Goal: Transaction & Acquisition: Purchase product/service

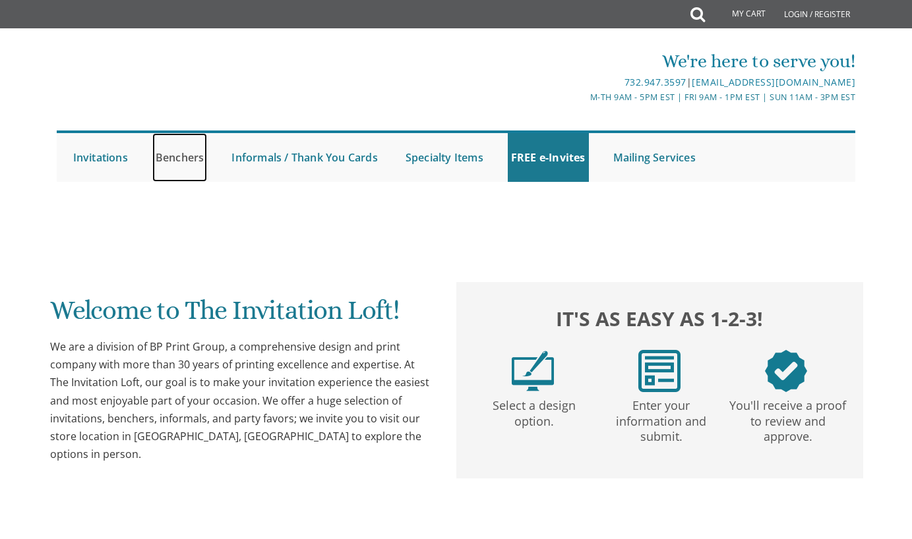
click at [163, 169] on link "Benchers" at bounding box center [179, 157] width 55 height 49
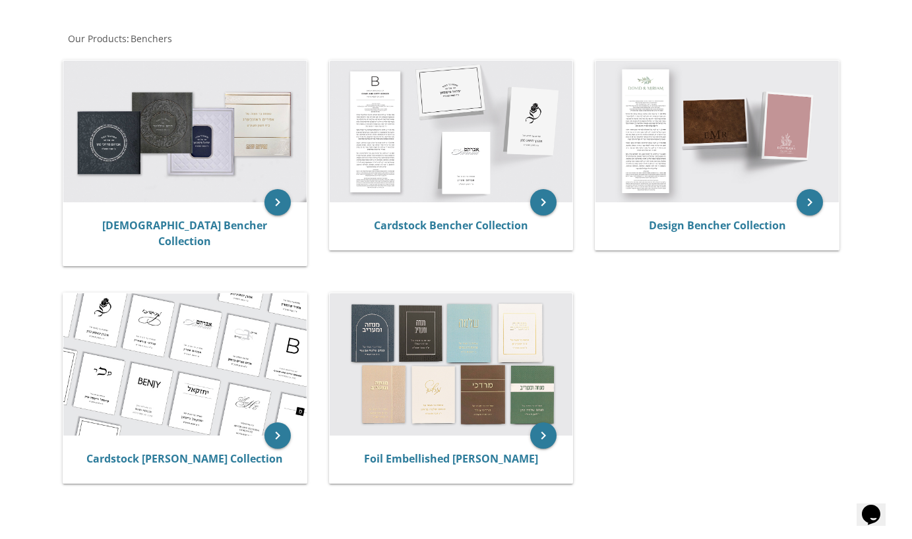
scroll to position [233, 0]
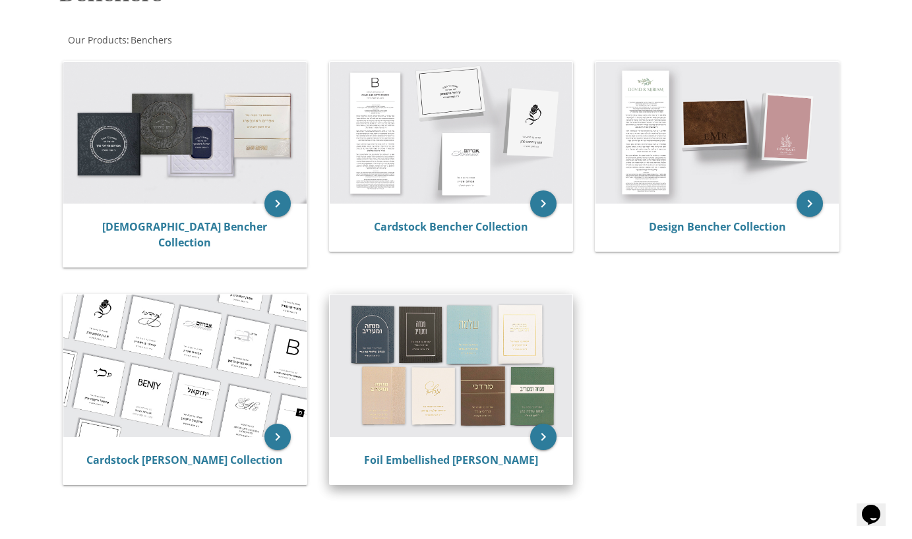
click at [446, 330] on img at bounding box center [451, 366] width 243 height 142
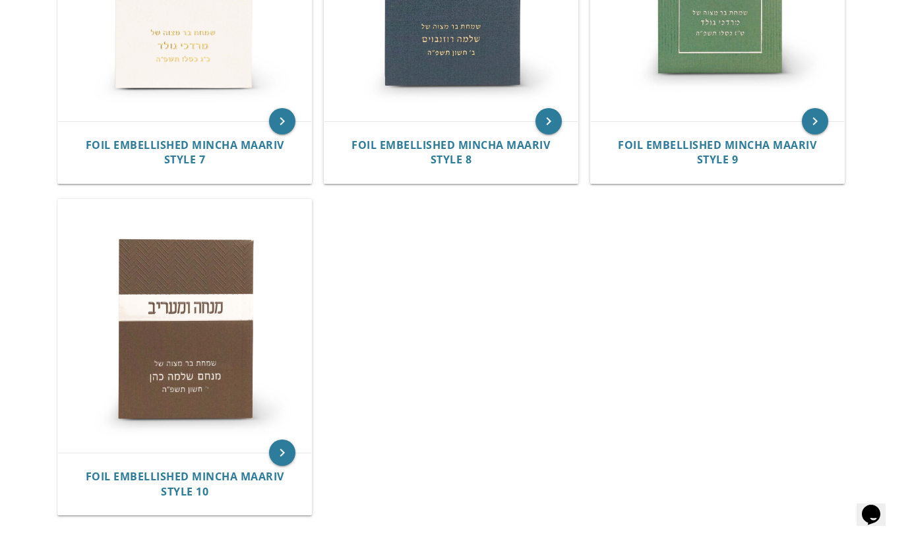
scroll to position [1090, 0]
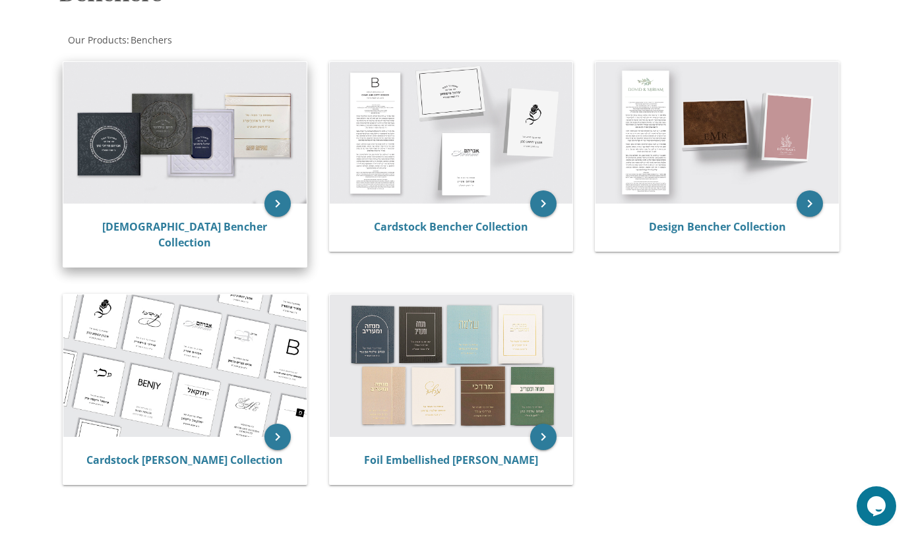
click at [213, 130] on img at bounding box center [184, 133] width 243 height 142
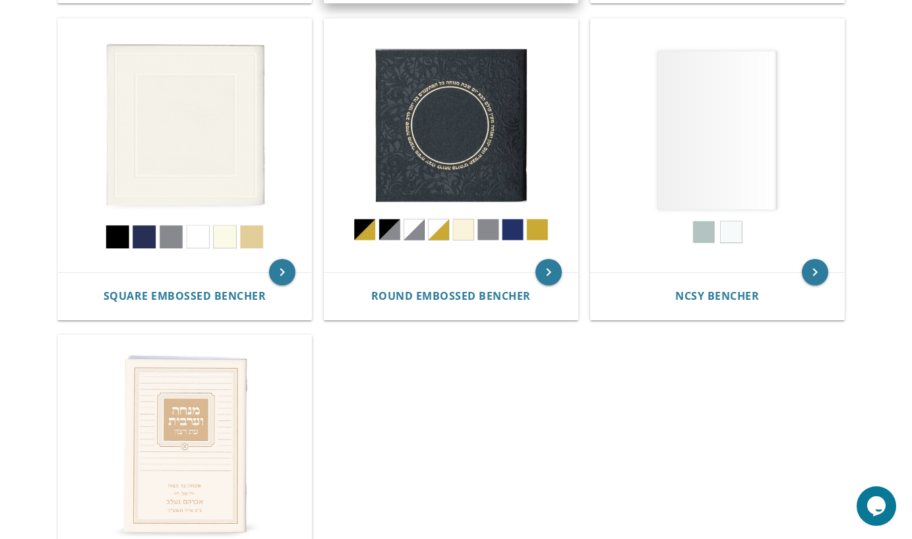
scroll to position [597, 0]
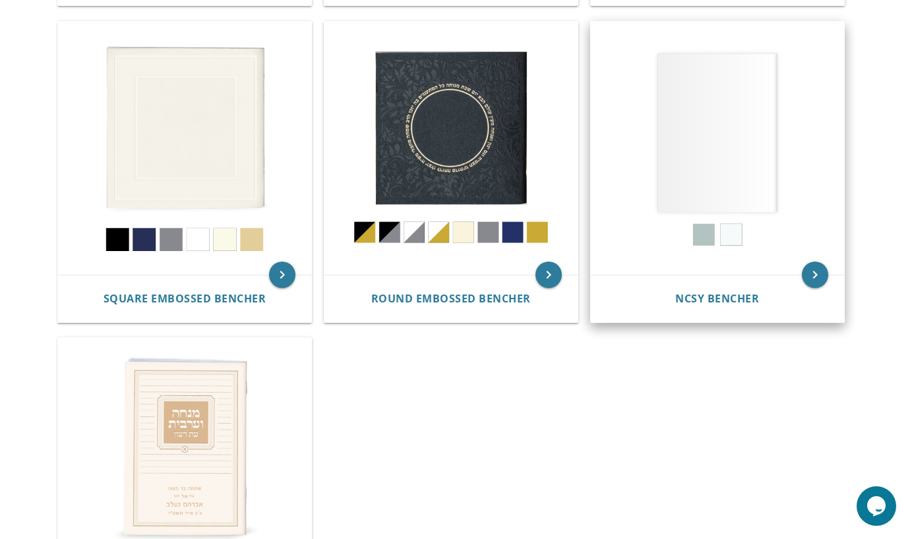
click at [725, 147] on img at bounding box center [717, 148] width 253 height 253
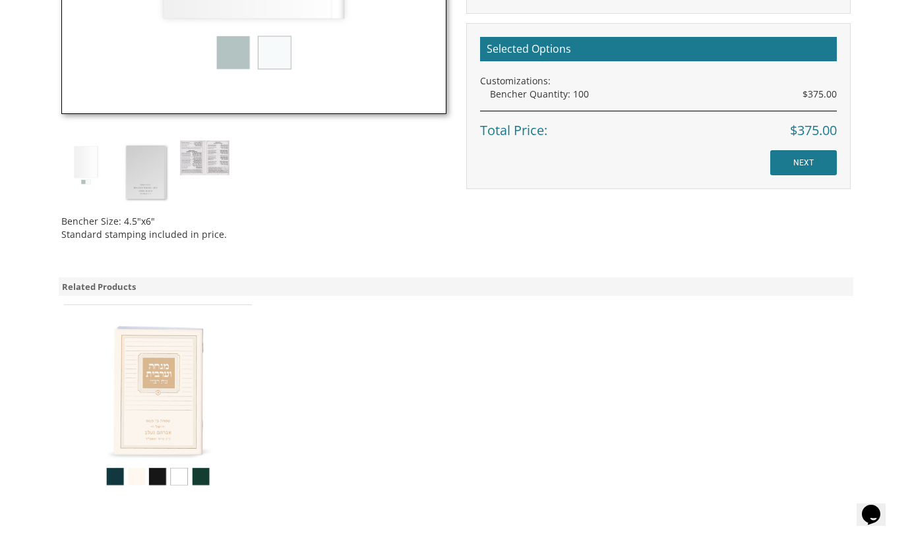
scroll to position [671, 0]
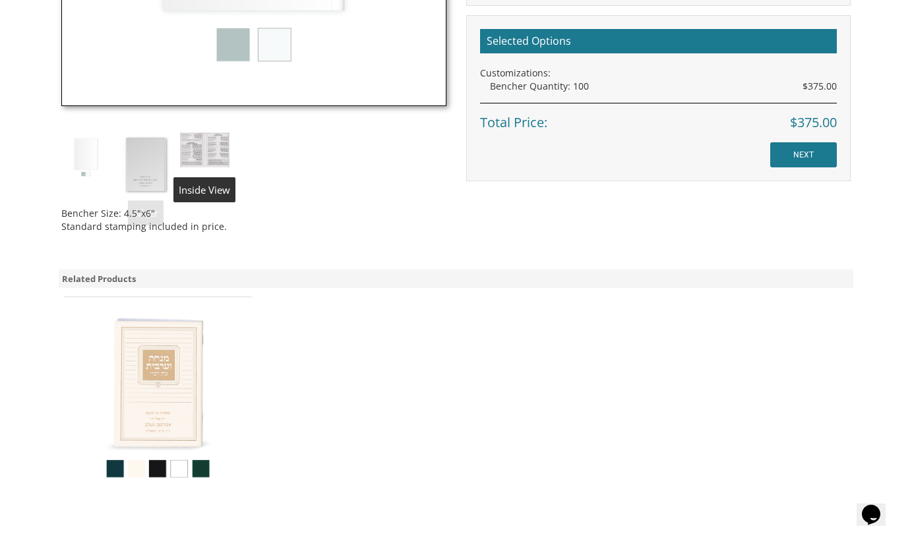
click at [214, 148] on img at bounding box center [204, 149] width 49 height 35
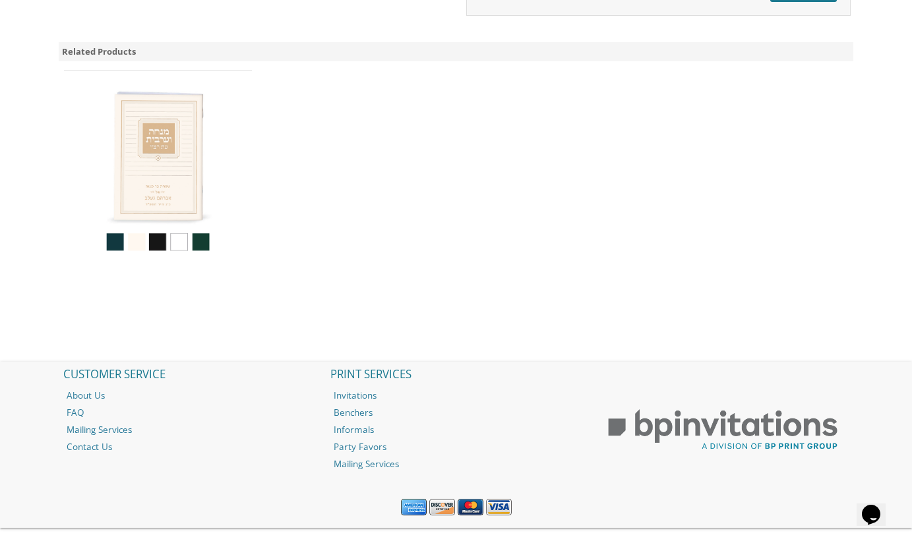
scroll to position [861, 0]
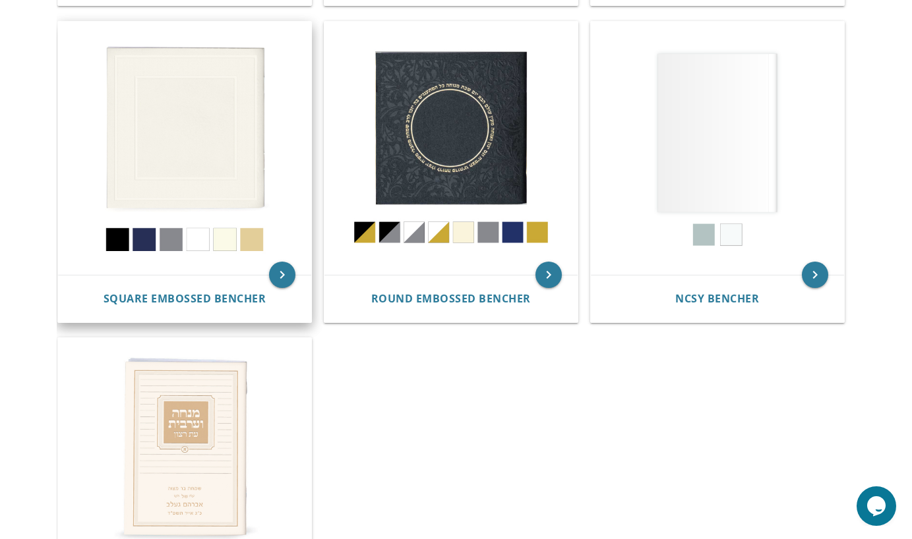
click at [245, 173] on img at bounding box center [184, 148] width 253 height 253
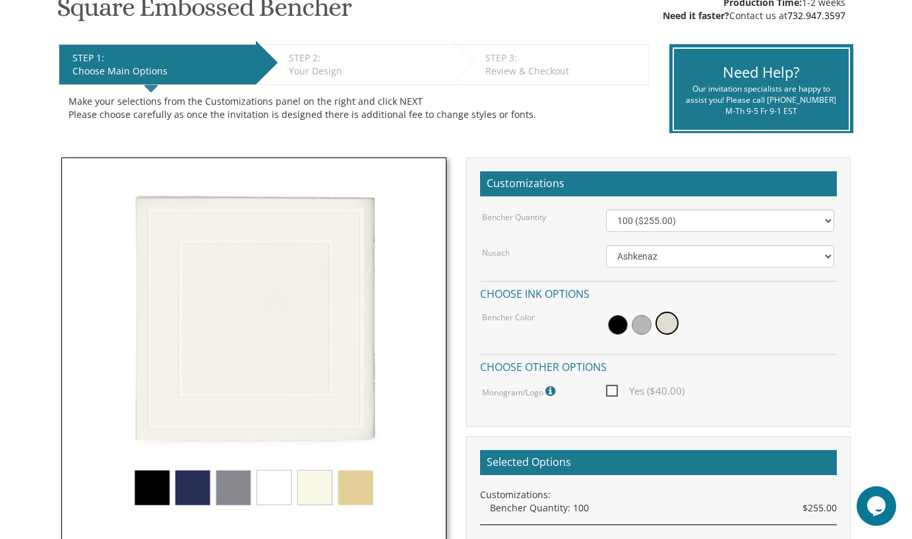
scroll to position [240, 0]
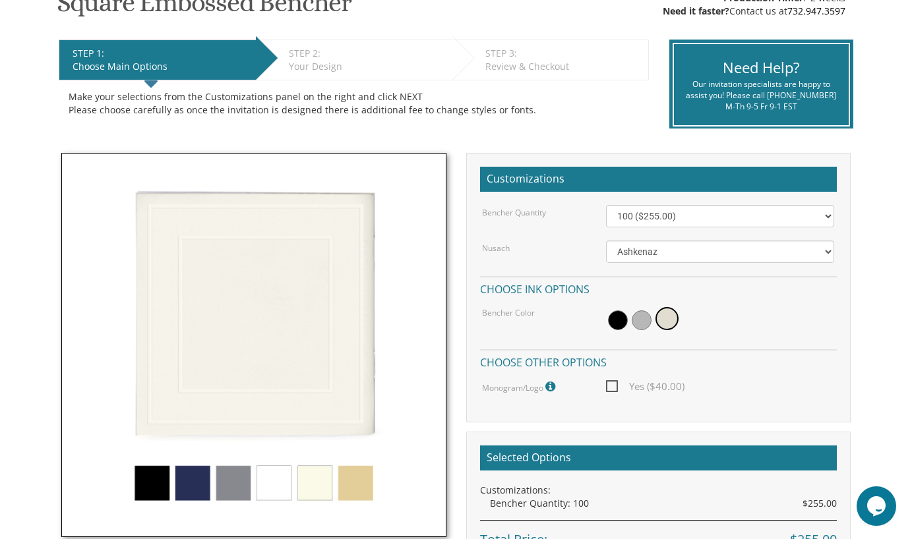
click at [241, 477] on img at bounding box center [253, 345] width 384 height 384
click at [635, 324] on span at bounding box center [641, 320] width 20 height 20
click at [616, 322] on span at bounding box center [618, 320] width 20 height 20
click at [665, 322] on span at bounding box center [668, 320] width 20 height 20
click at [196, 469] on img at bounding box center [253, 345] width 384 height 384
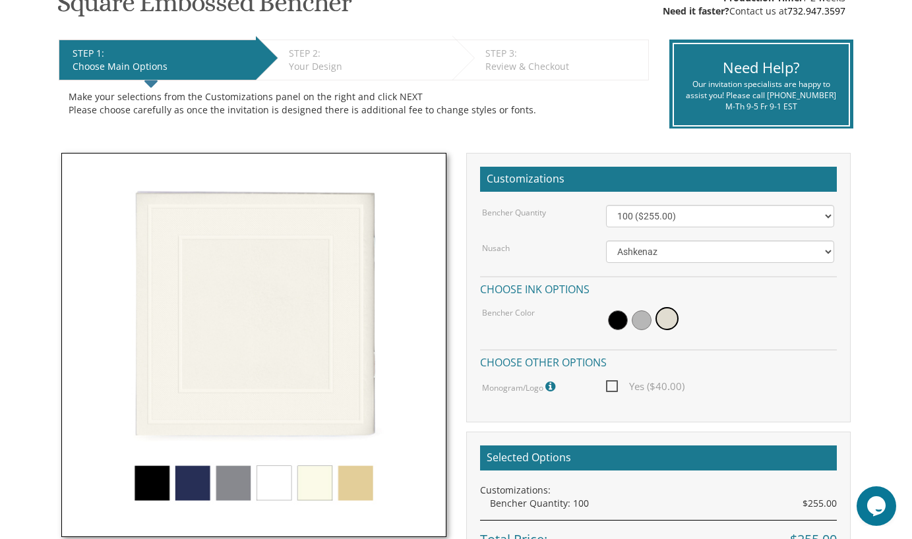
click at [183, 476] on img at bounding box center [253, 345] width 384 height 384
click at [163, 476] on img at bounding box center [253, 345] width 384 height 384
drag, startPoint x: 339, startPoint y: 474, endPoint x: 329, endPoint y: 474, distance: 10.5
click at [339, 474] on img at bounding box center [253, 345] width 384 height 384
click at [322, 475] on img at bounding box center [253, 345] width 384 height 384
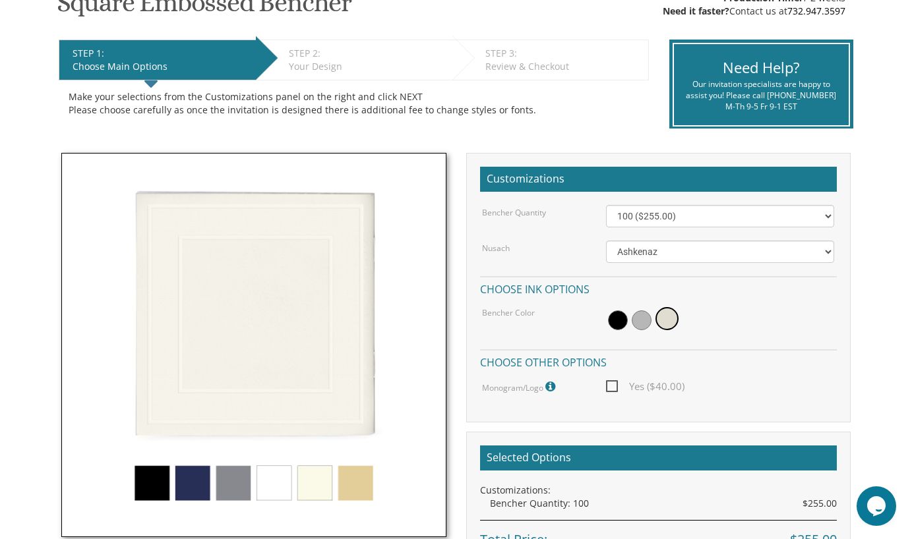
click at [720, 297] on h4 "Choose ink options" at bounding box center [658, 287] width 357 height 23
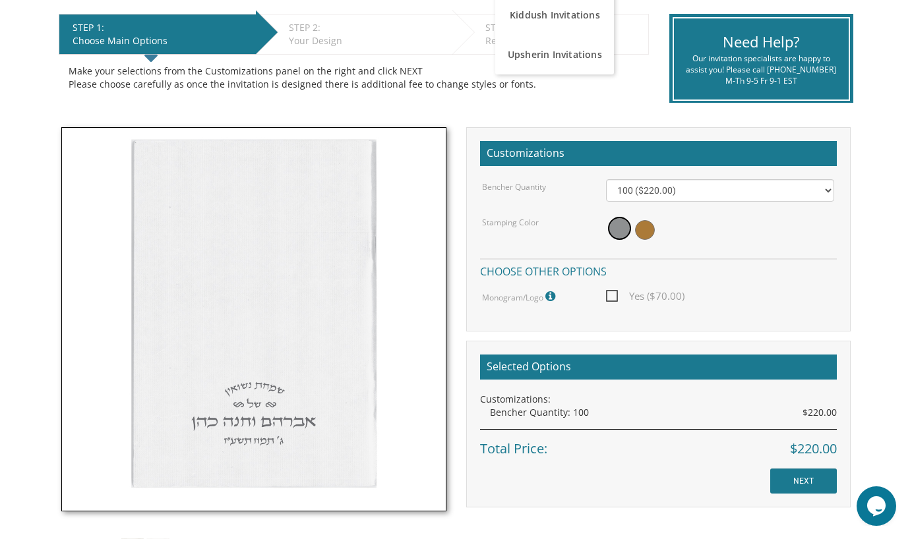
scroll to position [225, 0]
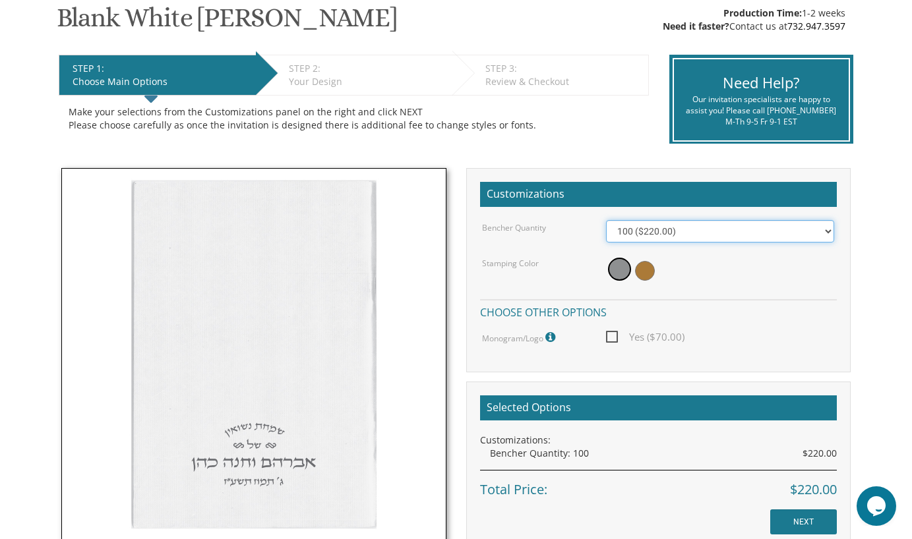
click at [664, 231] on select "100 ($220.00) 200 ($440.00) 300 ($660.00) 400 ($880.00) 500 ($1,100.00)" at bounding box center [720, 231] width 228 height 22
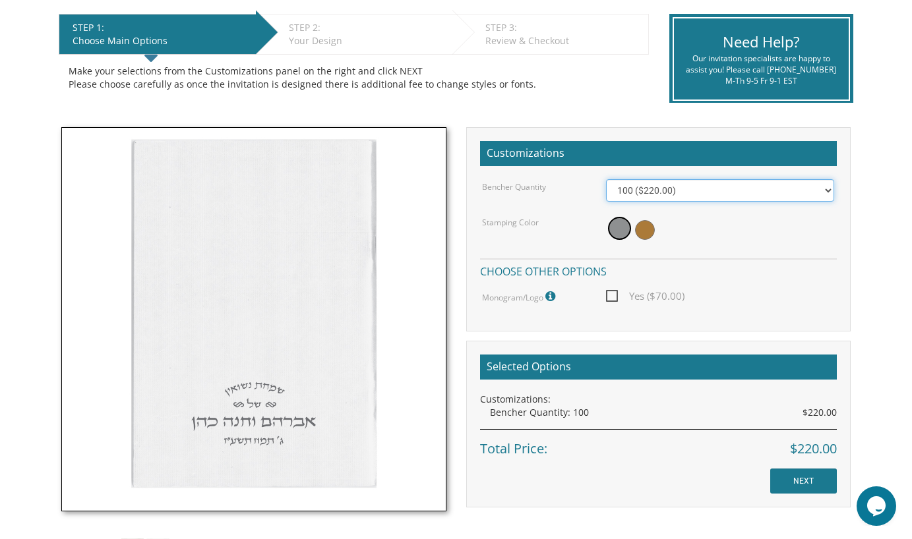
scroll to position [266, 0]
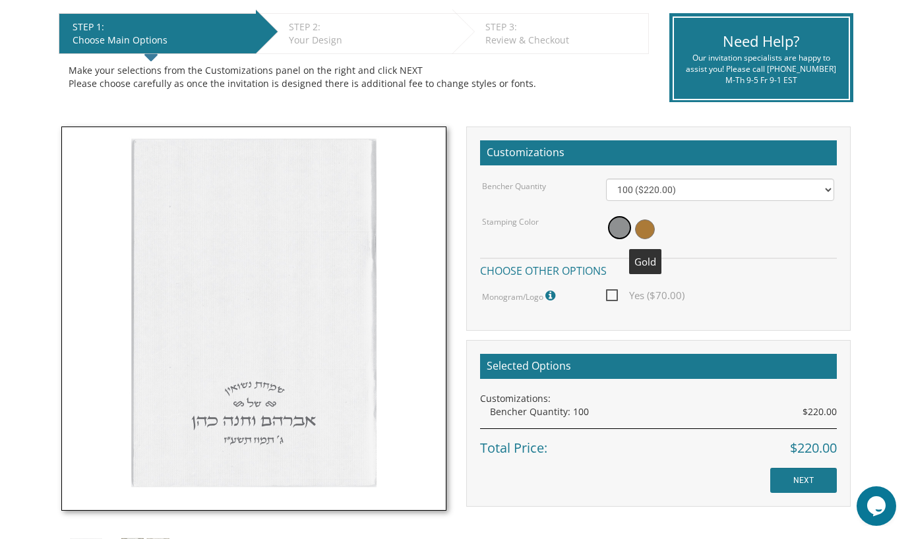
click at [646, 225] on span at bounding box center [645, 229] width 20 height 20
click at [617, 231] on span at bounding box center [618, 229] width 20 height 20
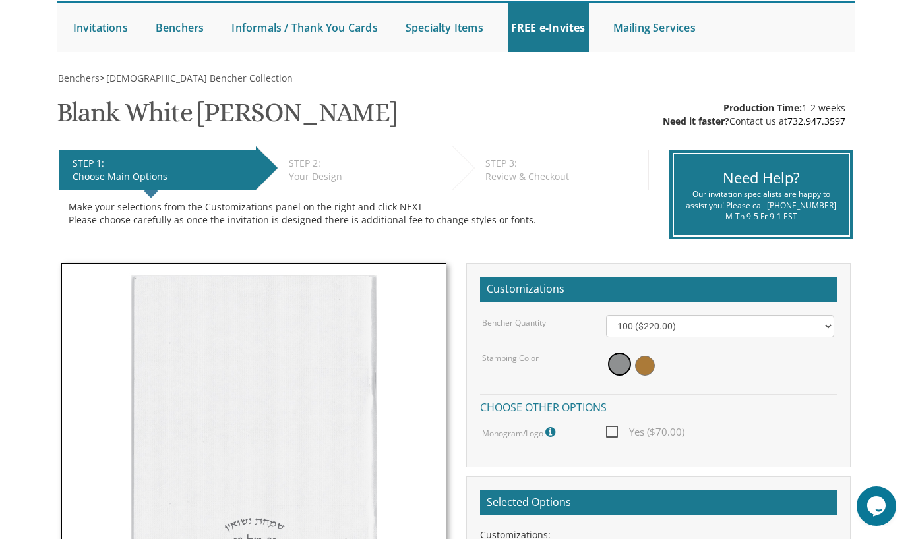
scroll to position [134, 0]
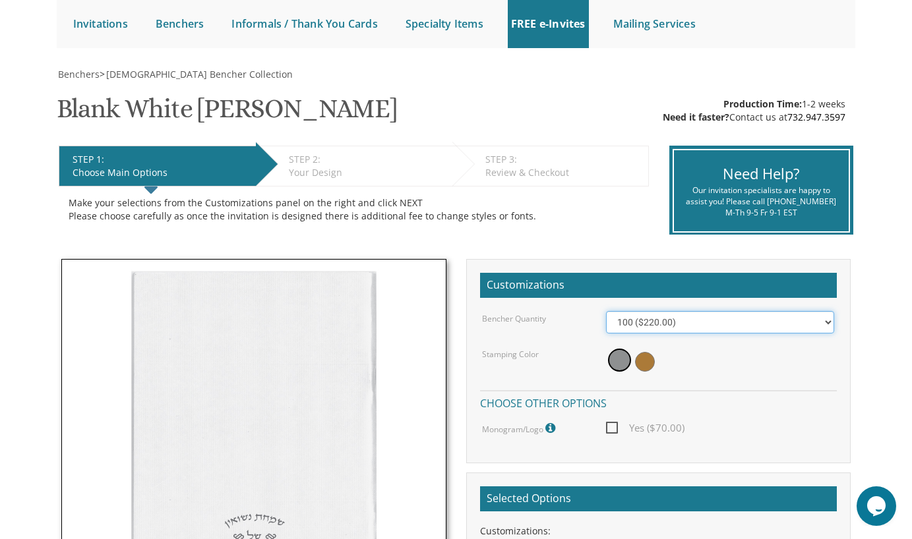
click at [685, 326] on select "100 ($220.00) 200 ($440.00) 300 ($660.00) 400 ($880.00) 500 ($1,100.00)" at bounding box center [720, 322] width 228 height 22
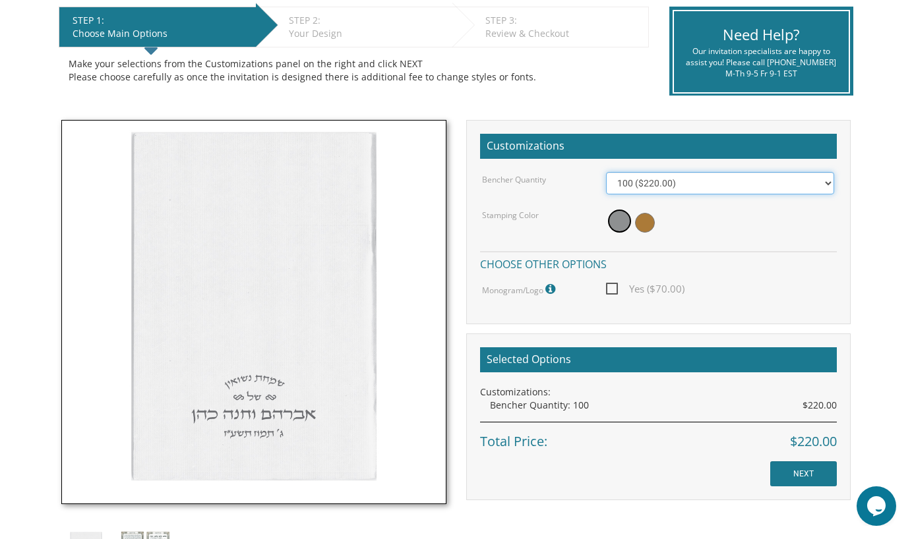
scroll to position [265, 0]
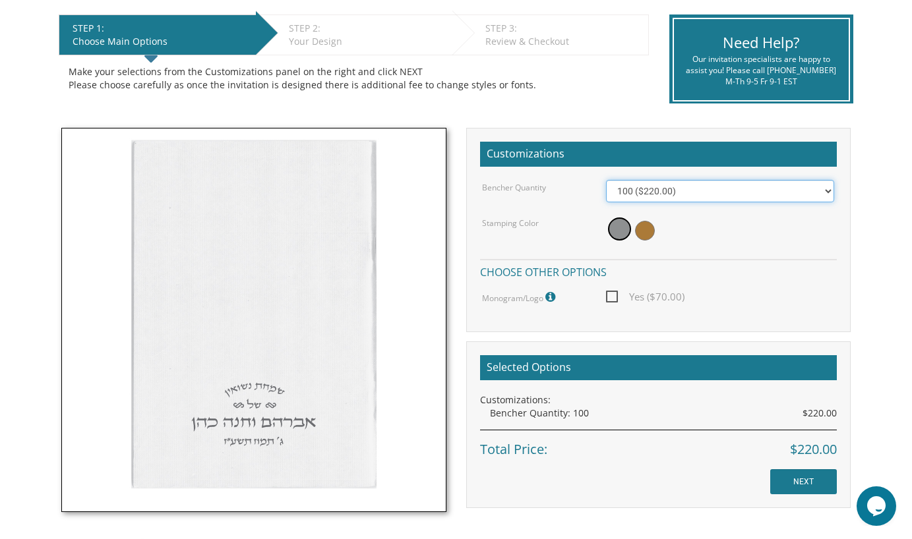
click at [708, 183] on select "100 ($220.00) 200 ($440.00) 300 ($660.00) 400 ($880.00) 500 ($1,100.00)" at bounding box center [720, 191] width 228 height 22
select select "200"
click at [606, 180] on select "100 ($220.00) 200 ($440.00) 300 ($660.00) 400 ($880.00) 500 ($1,100.00)" at bounding box center [720, 191] width 228 height 22
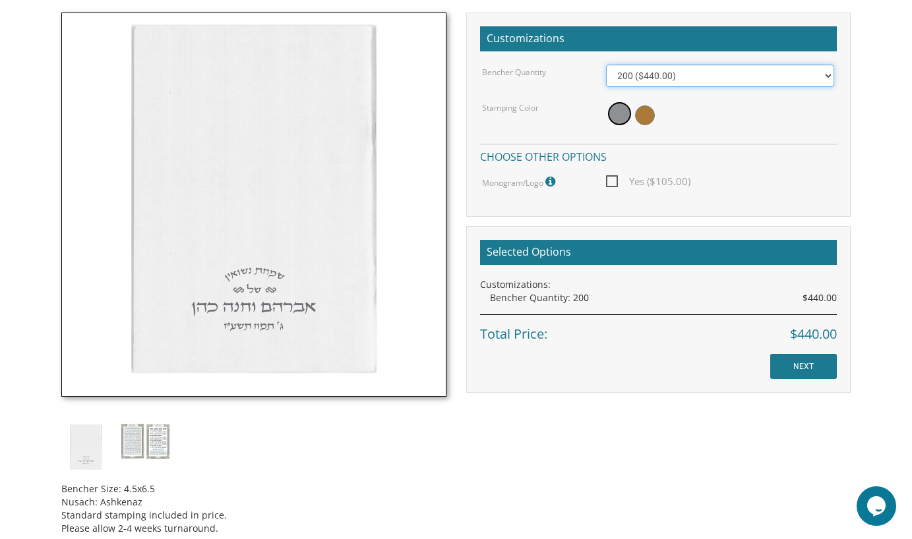
scroll to position [390, 0]
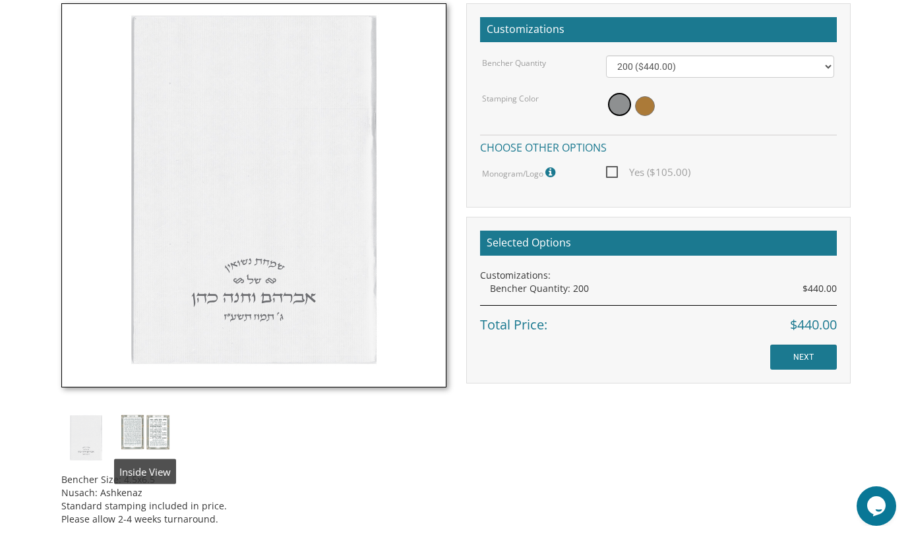
click at [148, 426] on img at bounding box center [145, 432] width 49 height 36
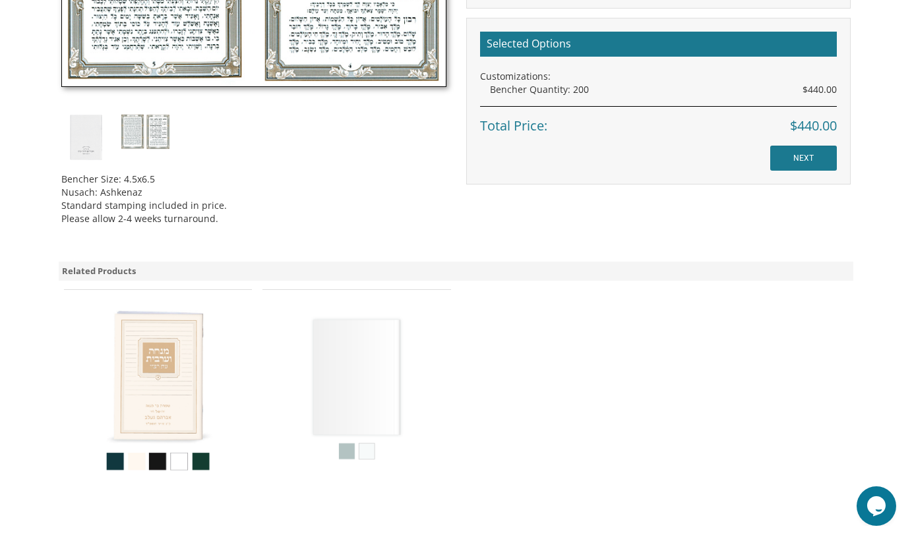
scroll to position [589, 0]
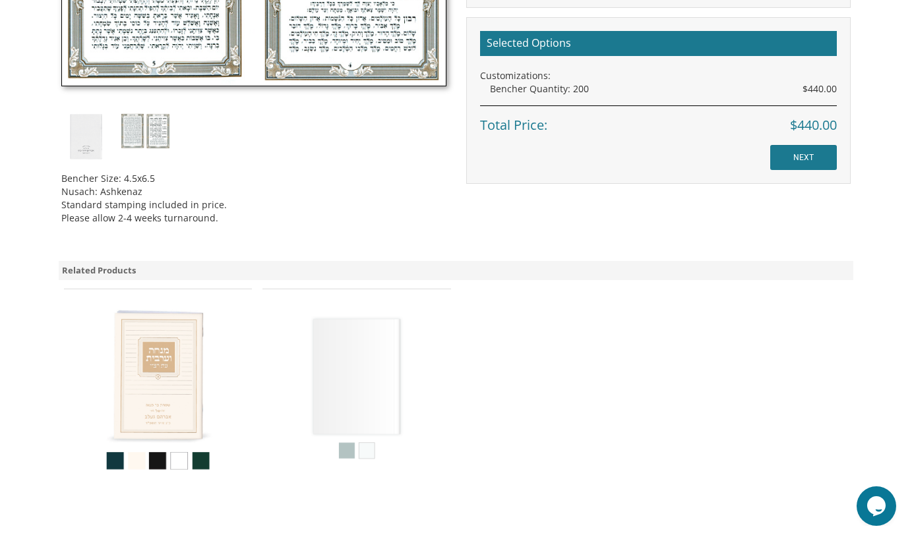
click at [329, 378] on img at bounding box center [356, 388] width 184 height 184
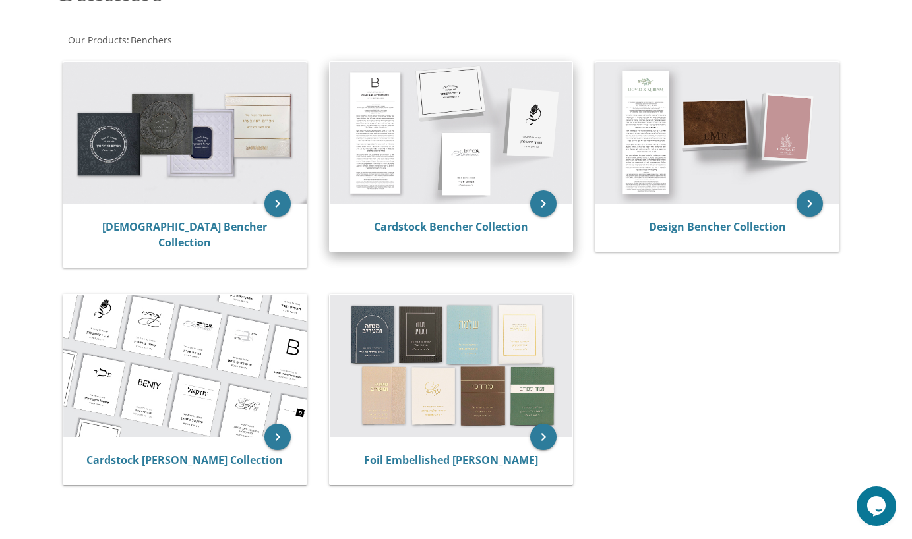
click at [380, 111] on img at bounding box center [451, 133] width 243 height 142
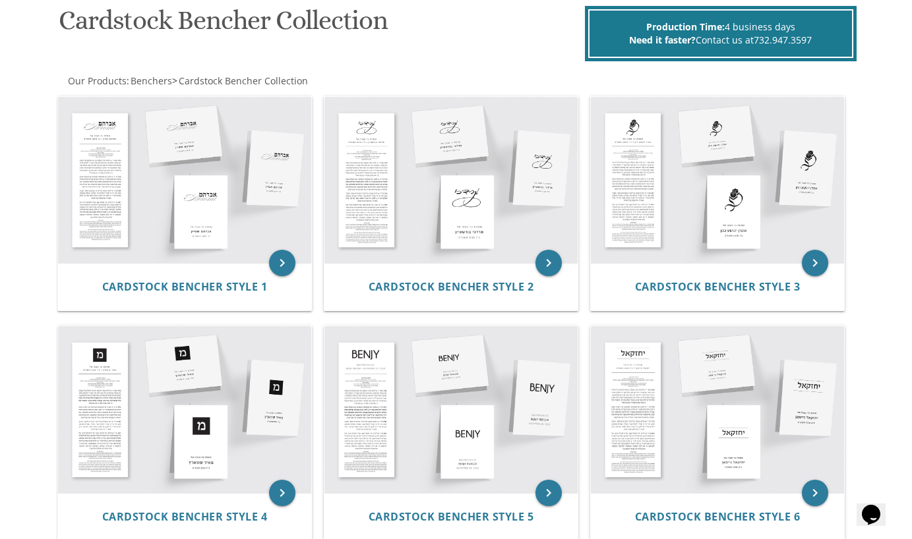
scroll to position [205, 0]
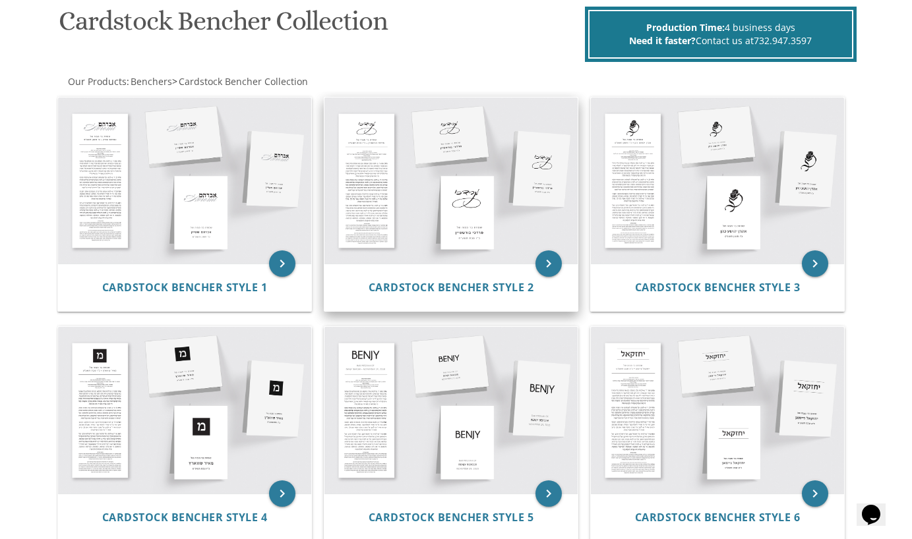
click at [493, 207] on img at bounding box center [450, 181] width 253 height 166
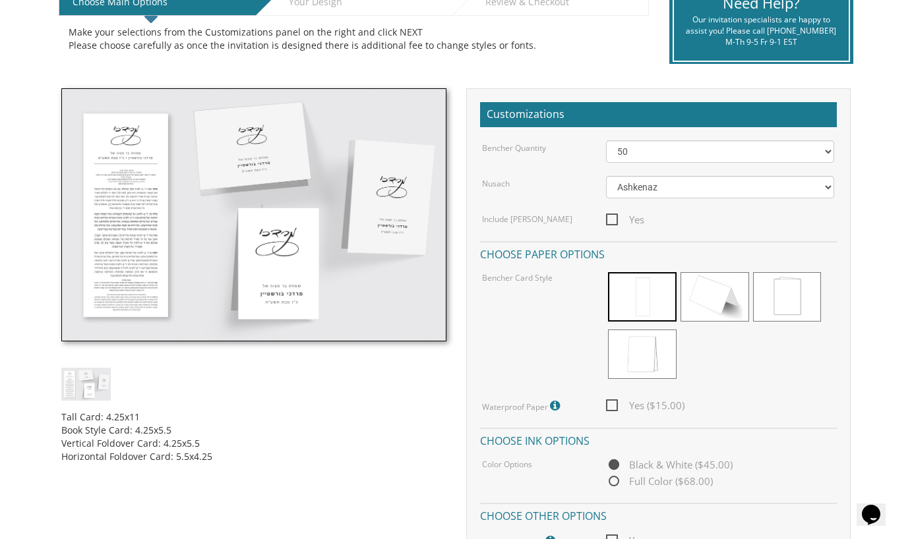
scroll to position [303, 0]
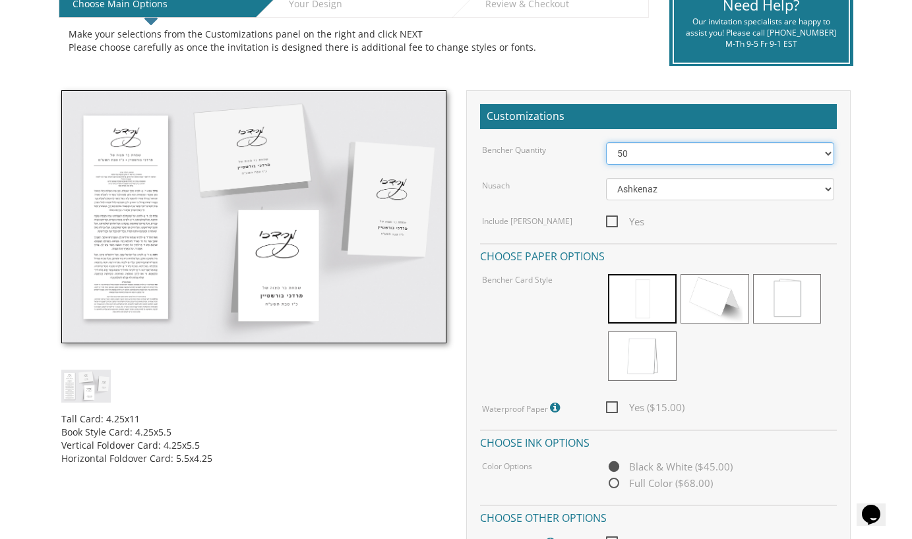
click at [670, 150] on select "50 60 70 80 90 100 125 150 175 200 225 250 275 300 325 350 375 400 425 450 475 …" at bounding box center [720, 153] width 228 height 22
click at [606, 142] on select "50 60 70 80 90 100 125 150 175 200 225 250 275 300 325 350 375 400 425 450 475 …" at bounding box center [720, 153] width 228 height 22
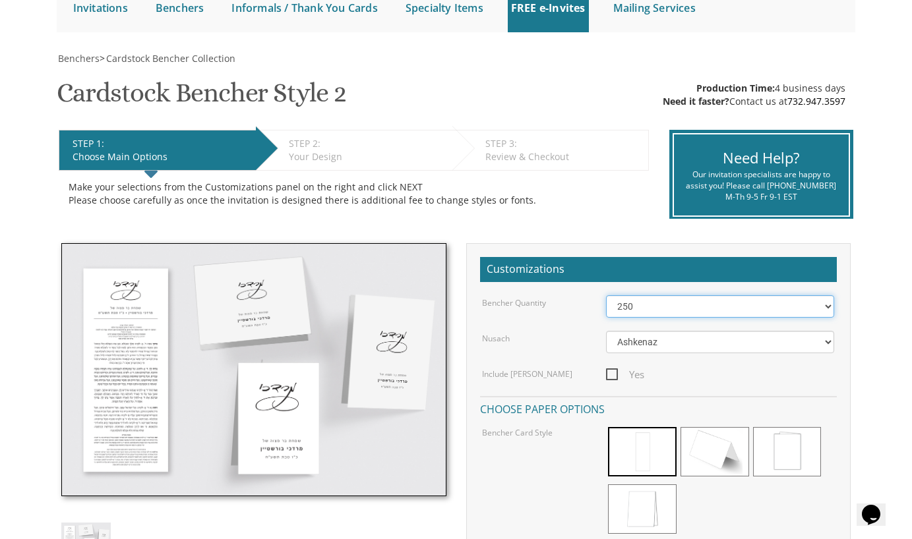
scroll to position [147, 0]
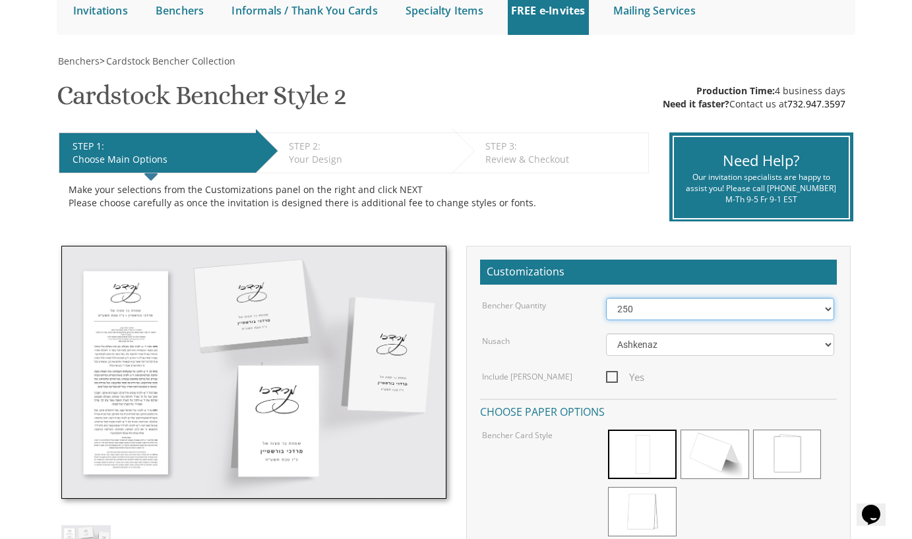
click at [629, 306] on select "50 60 70 80 90 100 125 150 175 200 225 250 275 300 325 350 375 400 425 450 475 …" at bounding box center [720, 309] width 228 height 22
select select "350"
click at [606, 298] on select "50 60 70 80 90 100 125 150 175 200 225 250 275 300 325 350 375 400 425 450 475 …" at bounding box center [720, 309] width 228 height 22
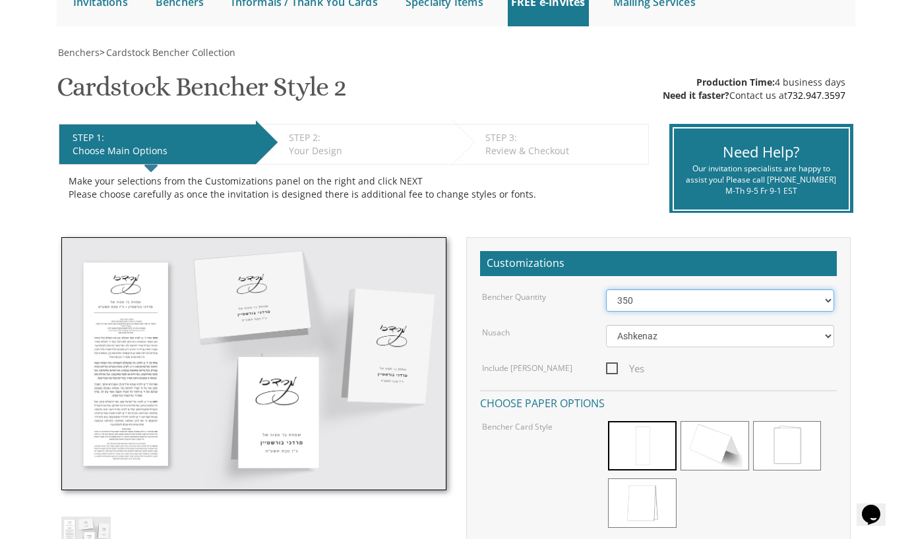
scroll to position [158, 0]
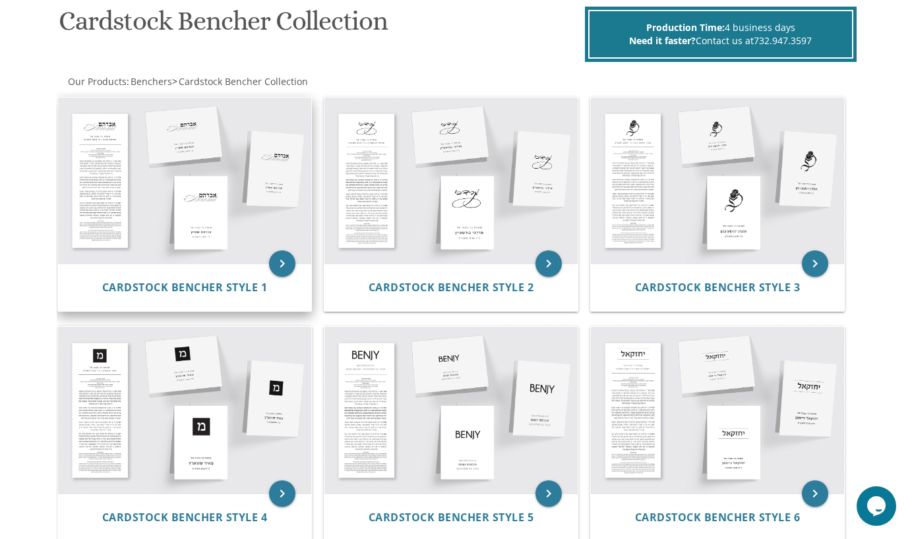
click at [146, 204] on img at bounding box center [184, 181] width 253 height 166
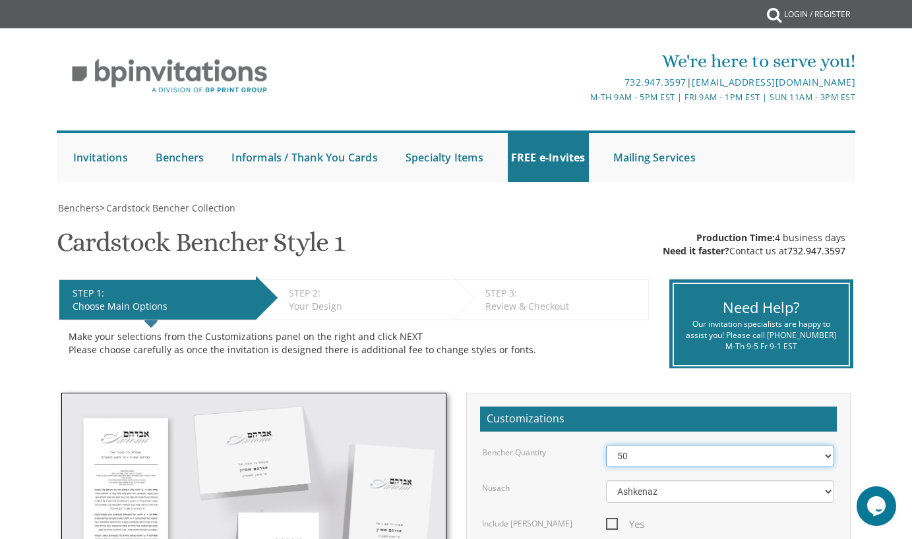
click at [639, 452] on select "50 60 70 80 90 100 125 150 175 200 225 250 275 300 325 350 375 400 425 450 475 …" at bounding box center [720, 456] width 228 height 22
select select "150"
click at [606, 445] on select "50 60 70 80 90 100 125 150 175 200 225 250 275 300 325 350 375 400 425 450 475 …" at bounding box center [720, 456] width 228 height 22
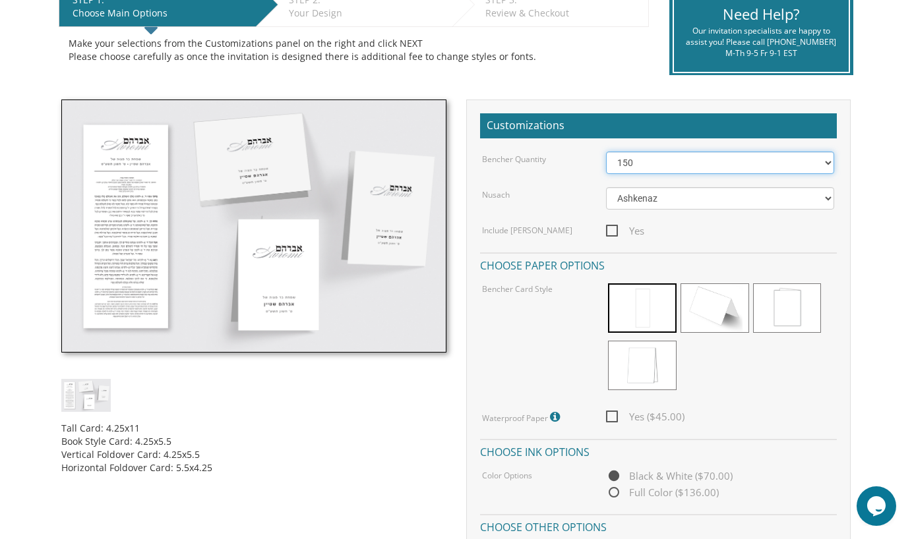
scroll to position [305, 0]
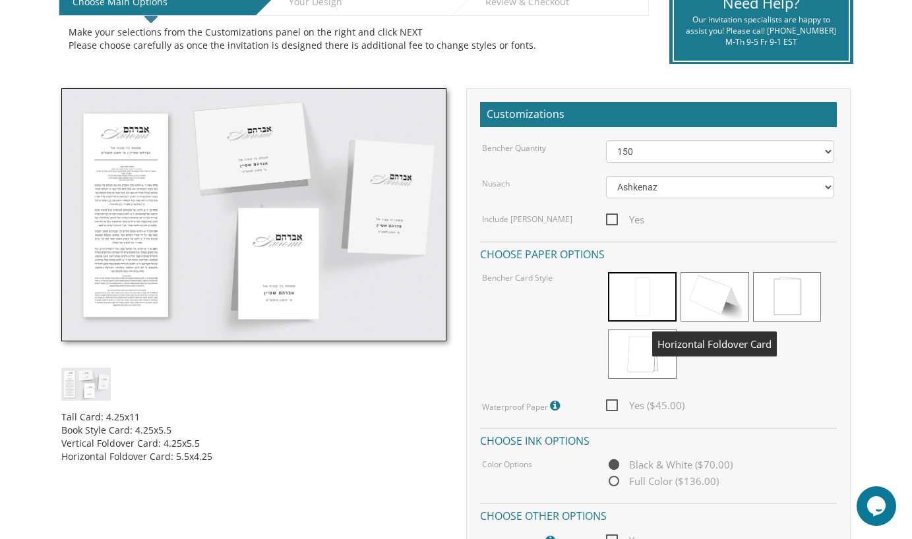
click at [708, 308] on span at bounding box center [714, 296] width 69 height 49
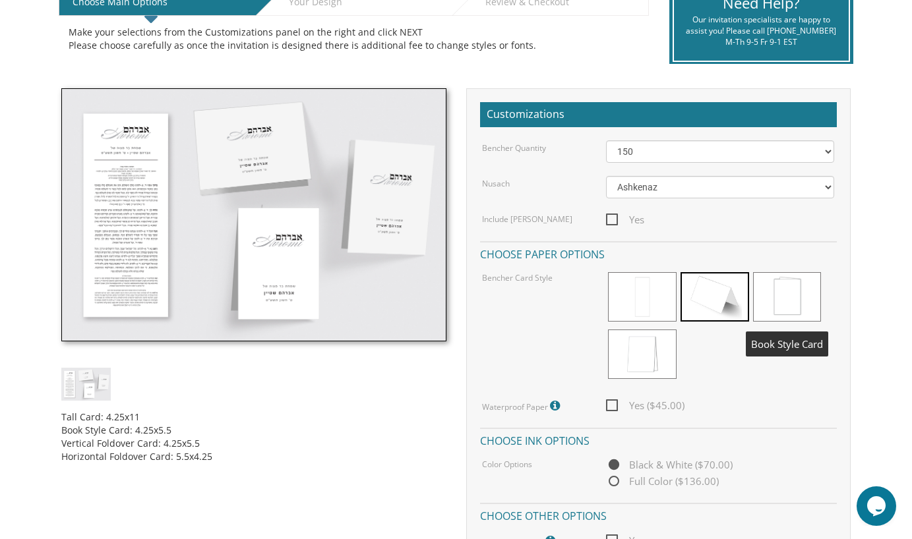
click at [779, 291] on span at bounding box center [787, 296] width 69 height 49
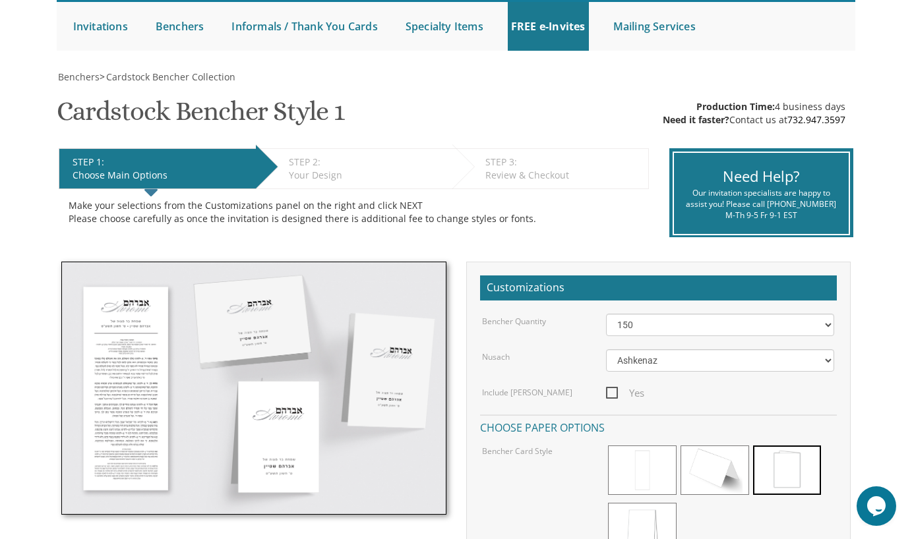
scroll to position [131, 0]
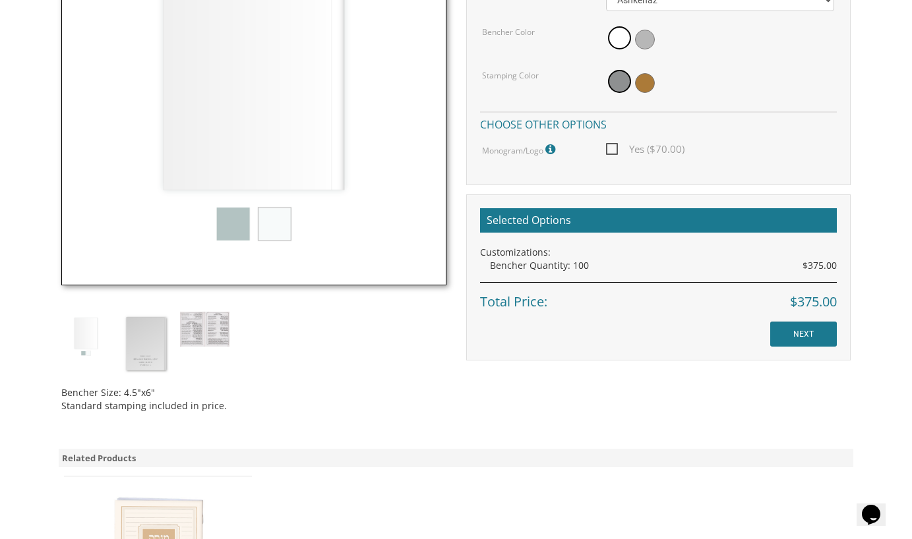
scroll to position [530, 0]
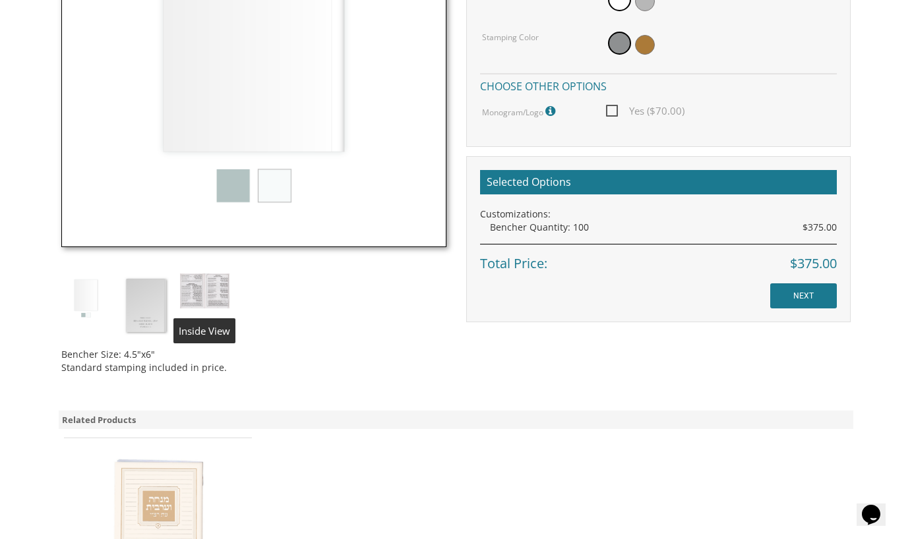
click at [205, 294] on img at bounding box center [204, 291] width 49 height 35
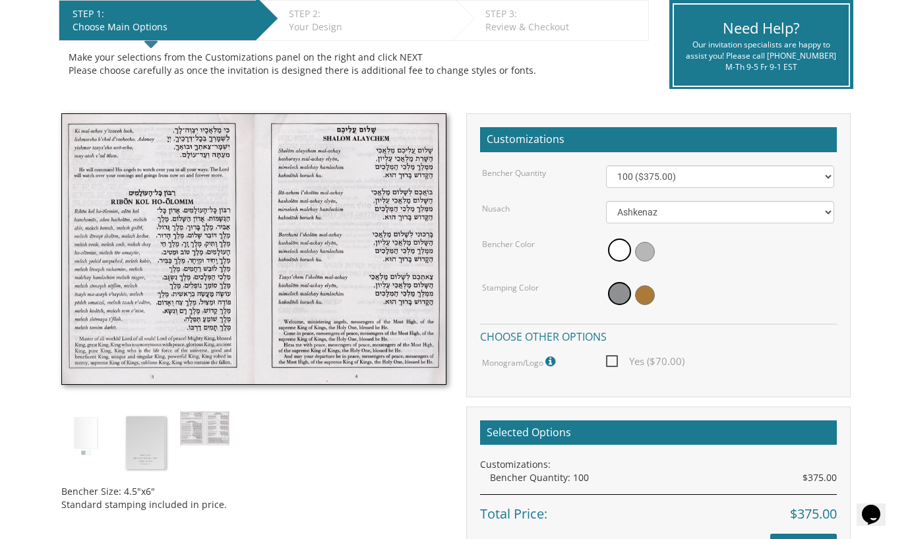
scroll to position [263, 0]
